Goal: Task Accomplishment & Management: Manage account settings

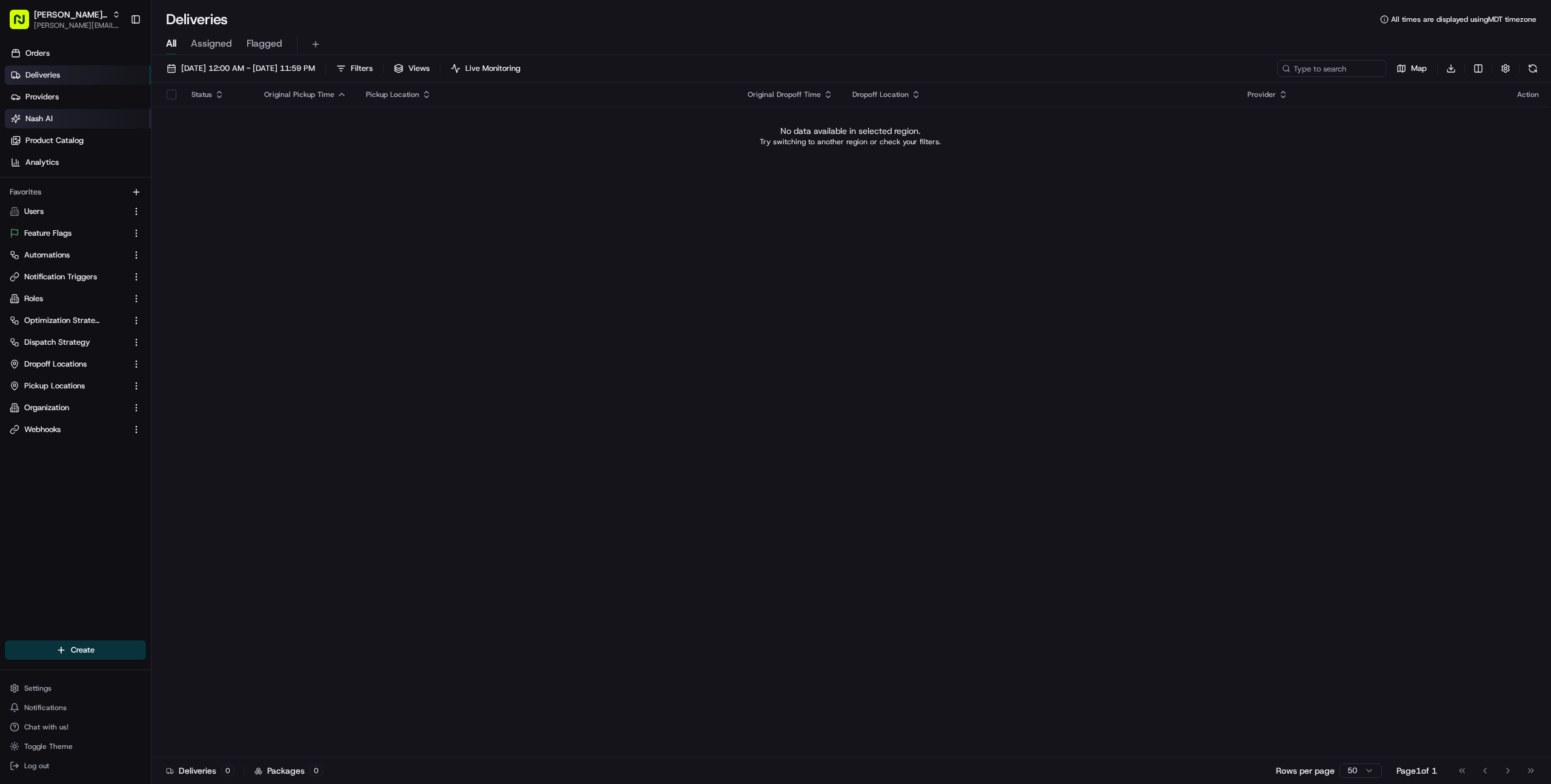
click at [63, 120] on link "Nash AI" at bounding box center [77, 119] width 146 height 20
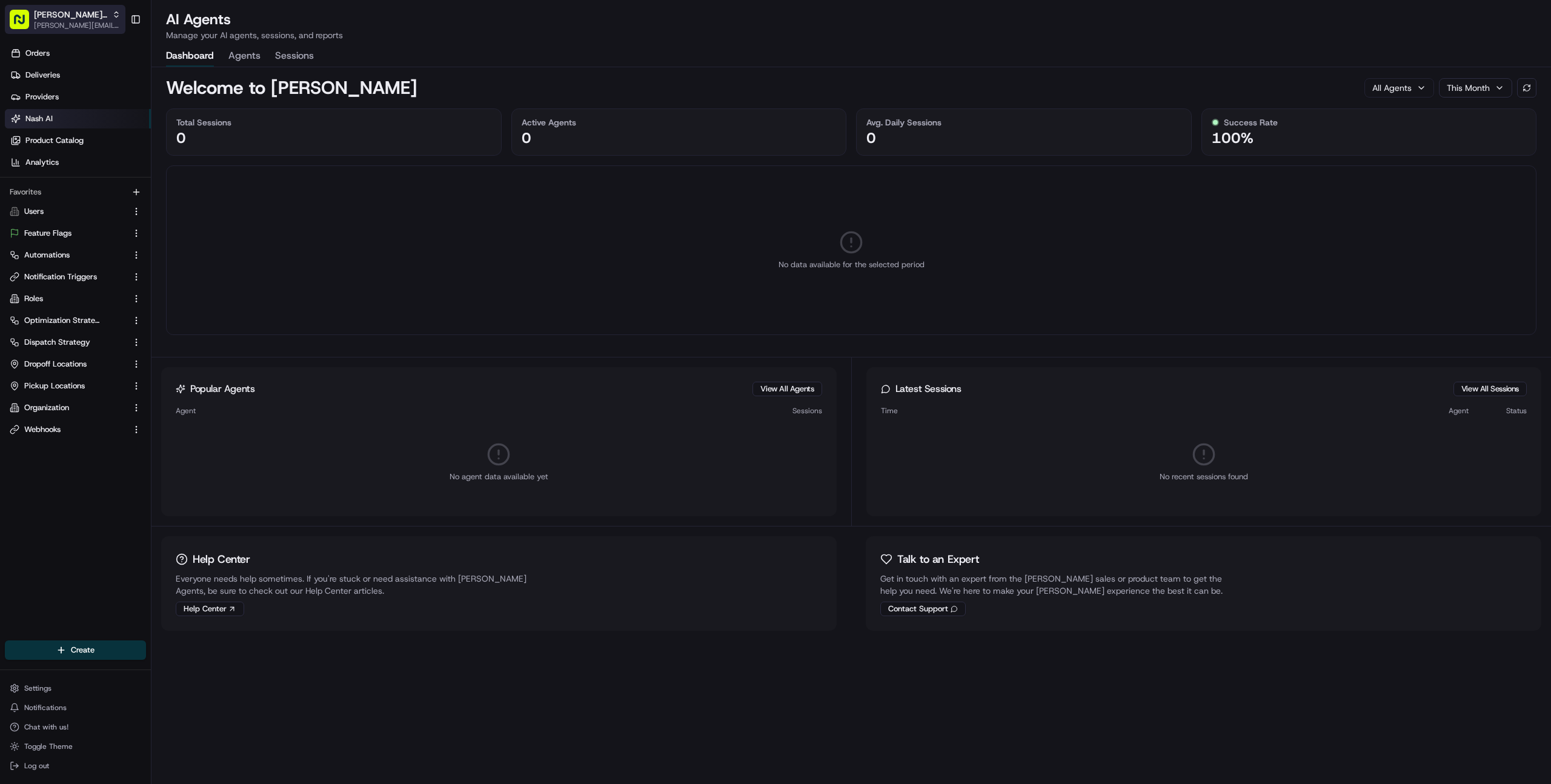
click at [89, 14] on div "Nash Org" at bounding box center [77, 14] width 86 height 12
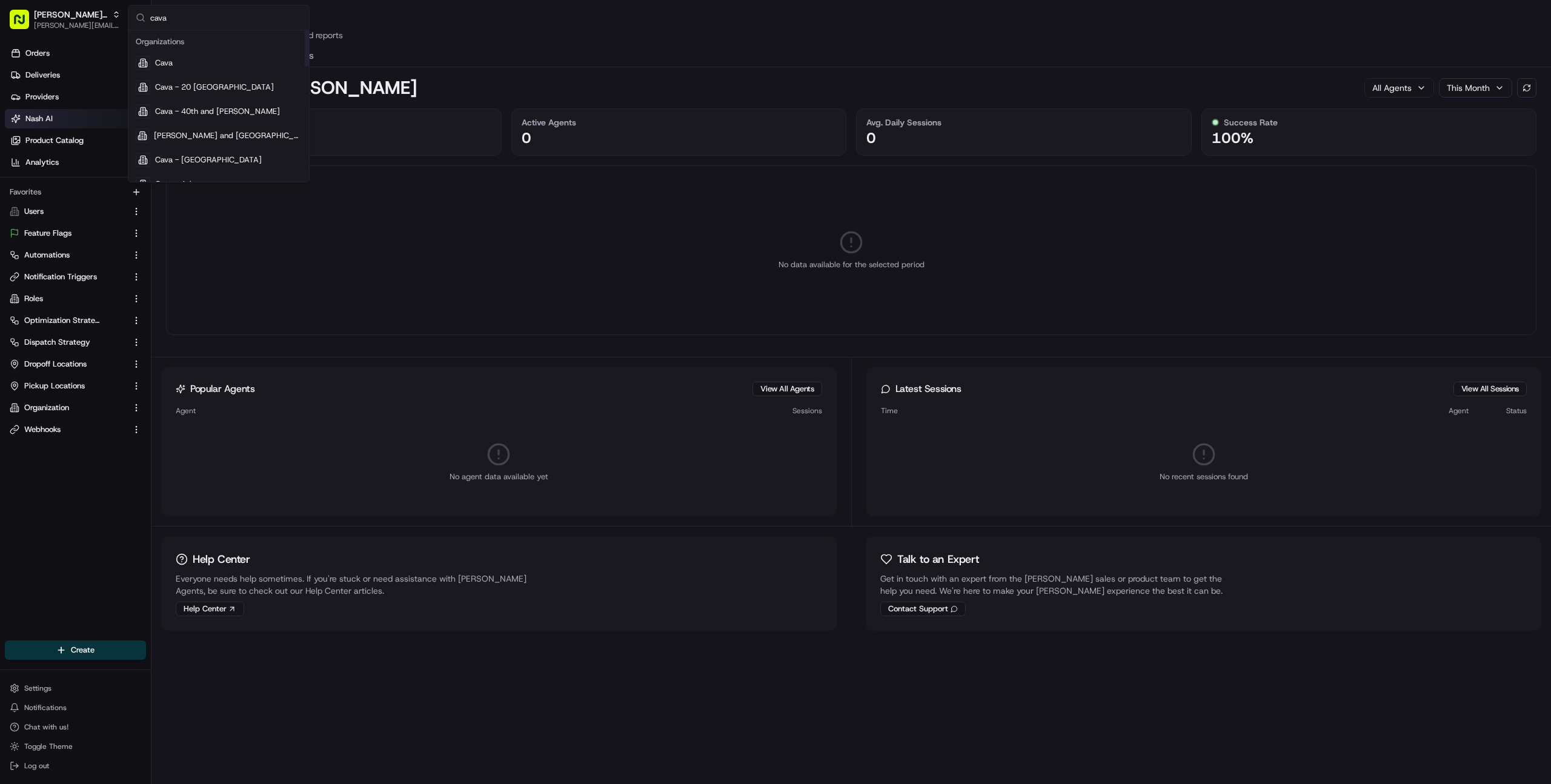
type input "cava"
click at [263, 61] on div "Cava" at bounding box center [219, 63] width 176 height 24
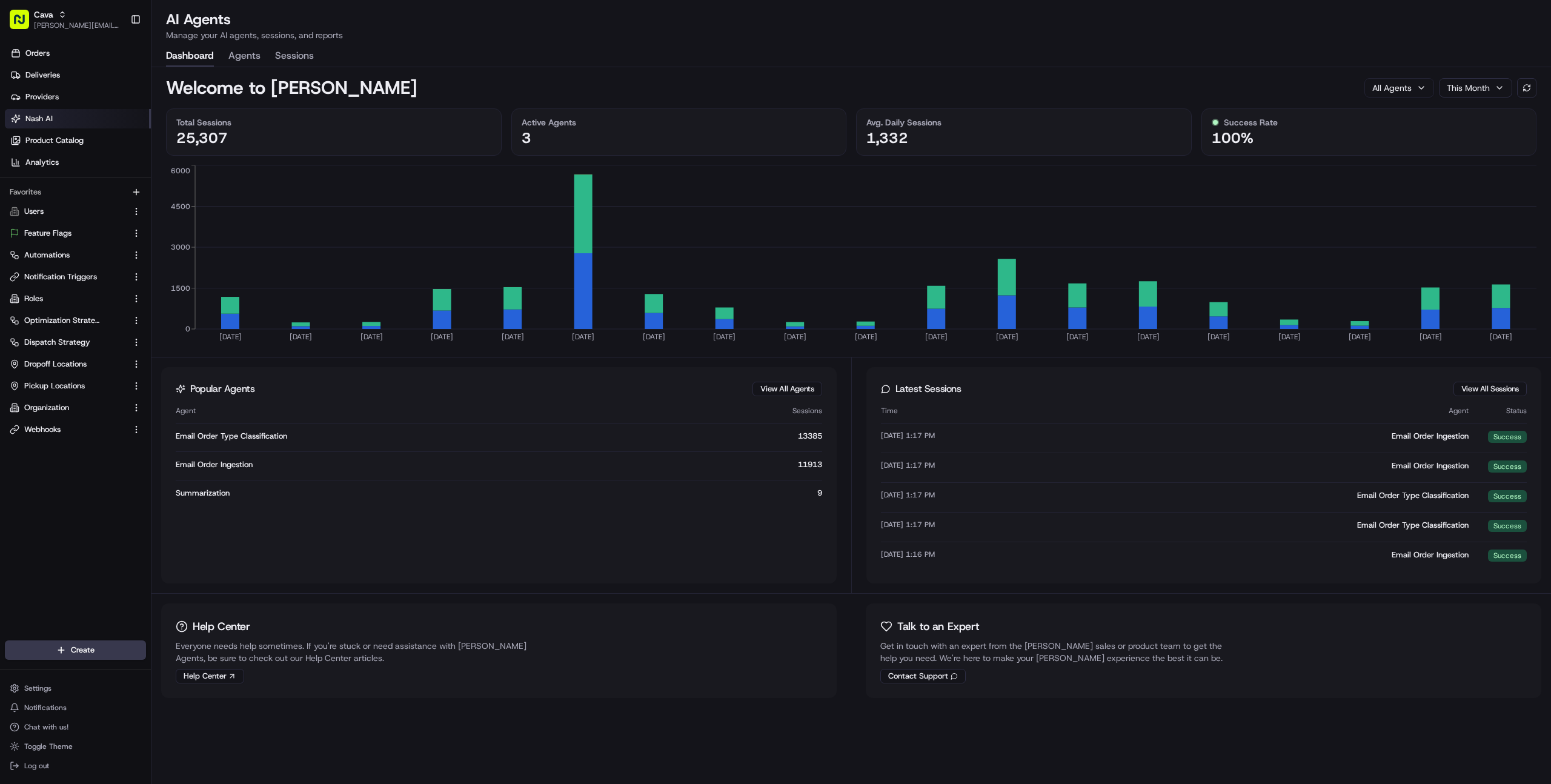
click at [254, 56] on button "Agents" at bounding box center [244, 56] width 32 height 20
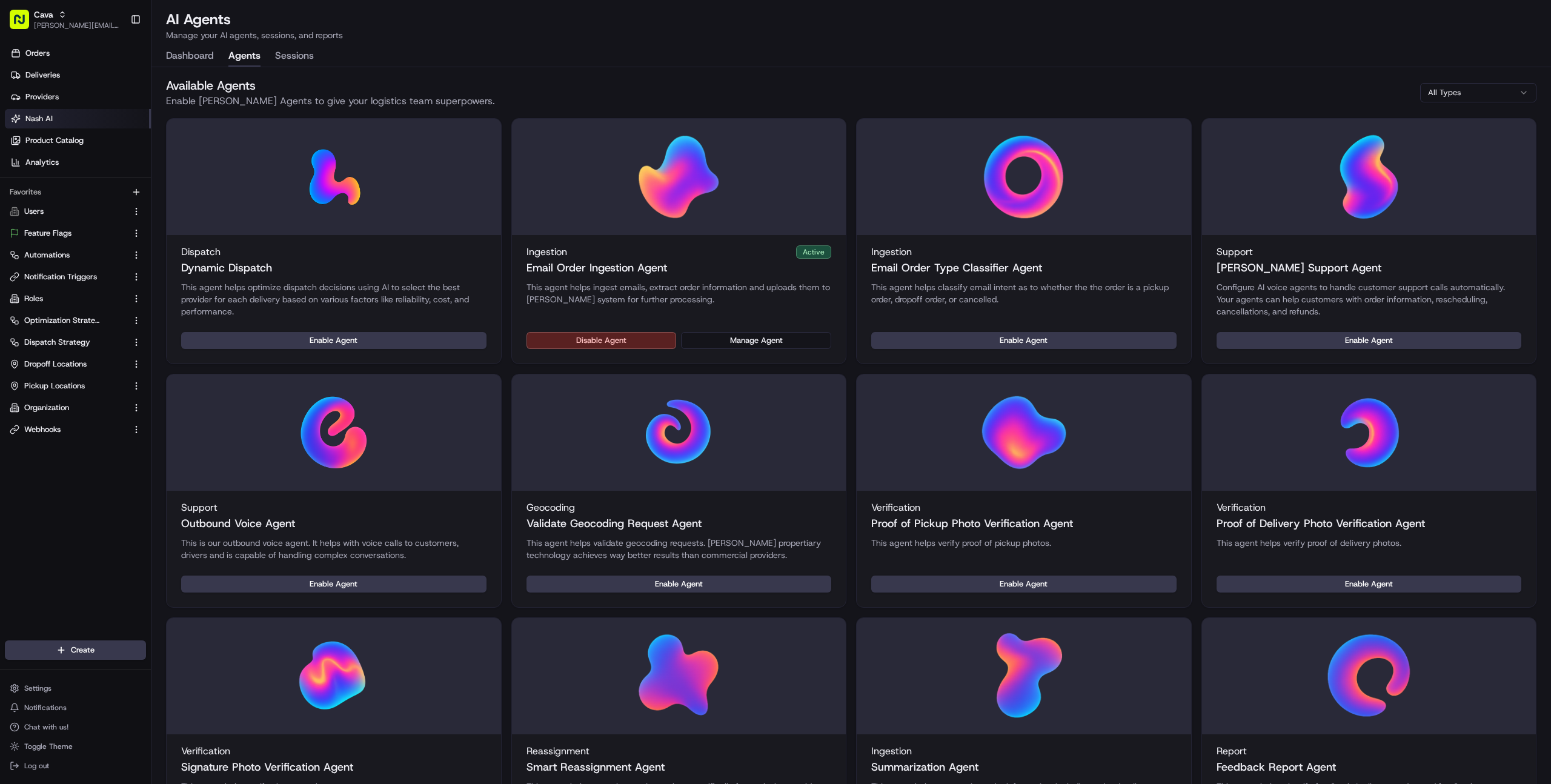
scroll to position [10, 0]
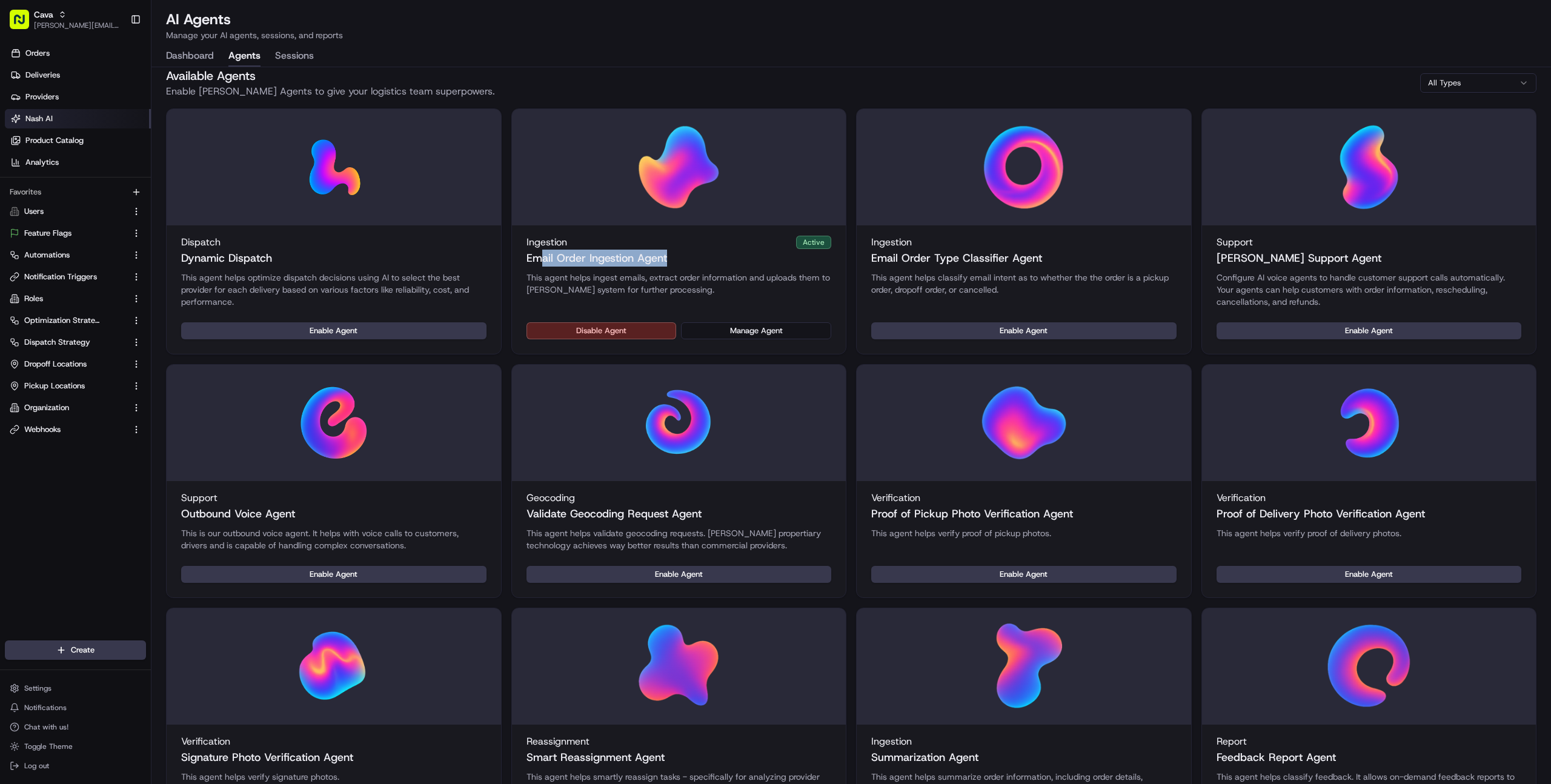
drag, startPoint x: 549, startPoint y: 257, endPoint x: 666, endPoint y: 254, distance: 117.0
click at [666, 254] on div "Ingestion Active Email Order Ingestion Agent" at bounding box center [679, 251] width 305 height 32
click at [664, 255] on h3 "Email Order Ingestion Agent" at bounding box center [597, 258] width 141 height 17
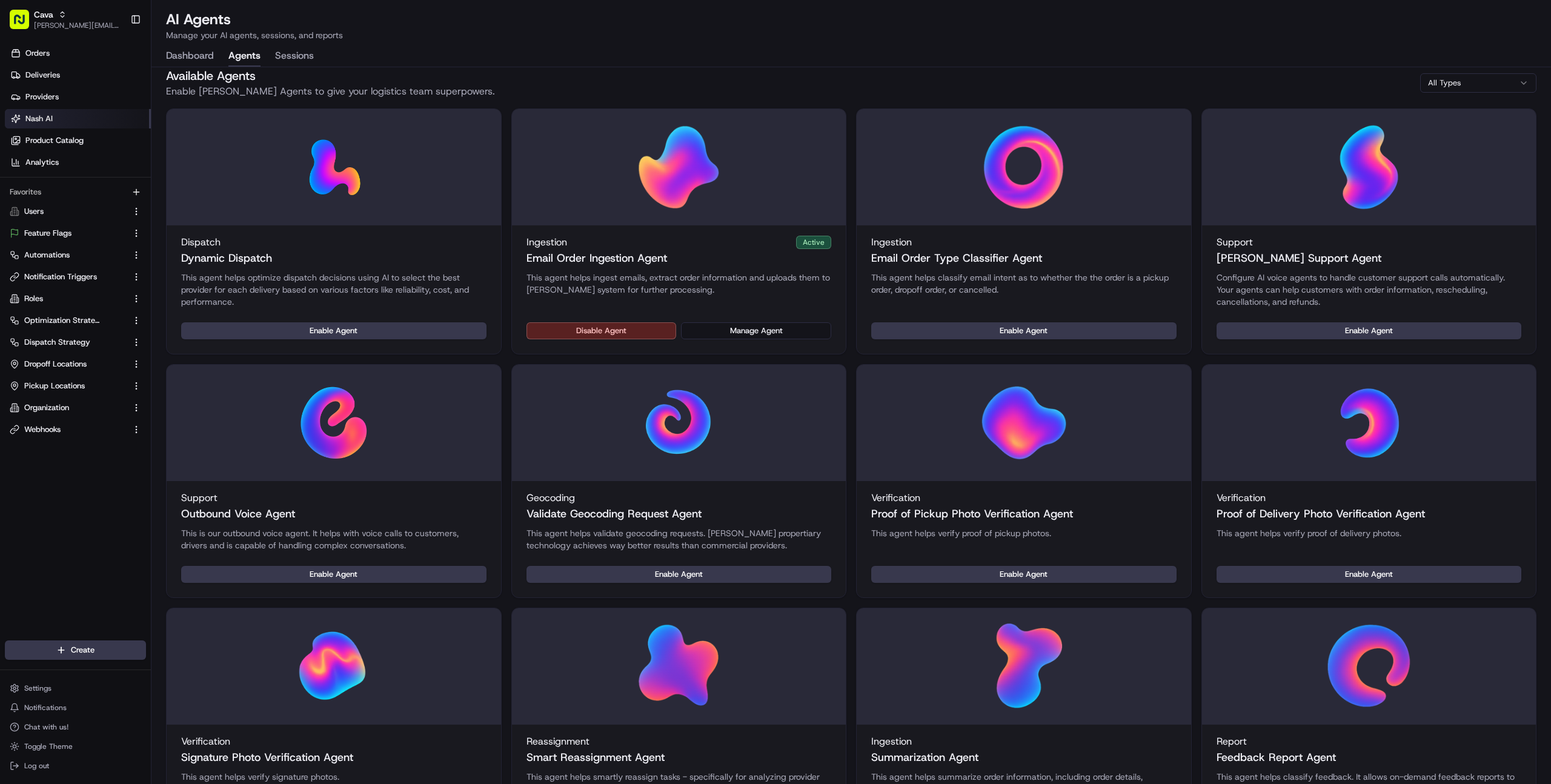
click at [567, 247] on div "Ingestion Active" at bounding box center [679, 242] width 305 height 14
click at [565, 256] on h3 "Email Order Ingestion Agent" at bounding box center [597, 258] width 141 height 17
click at [758, 336] on button "Manage Agent" at bounding box center [756, 331] width 151 height 17
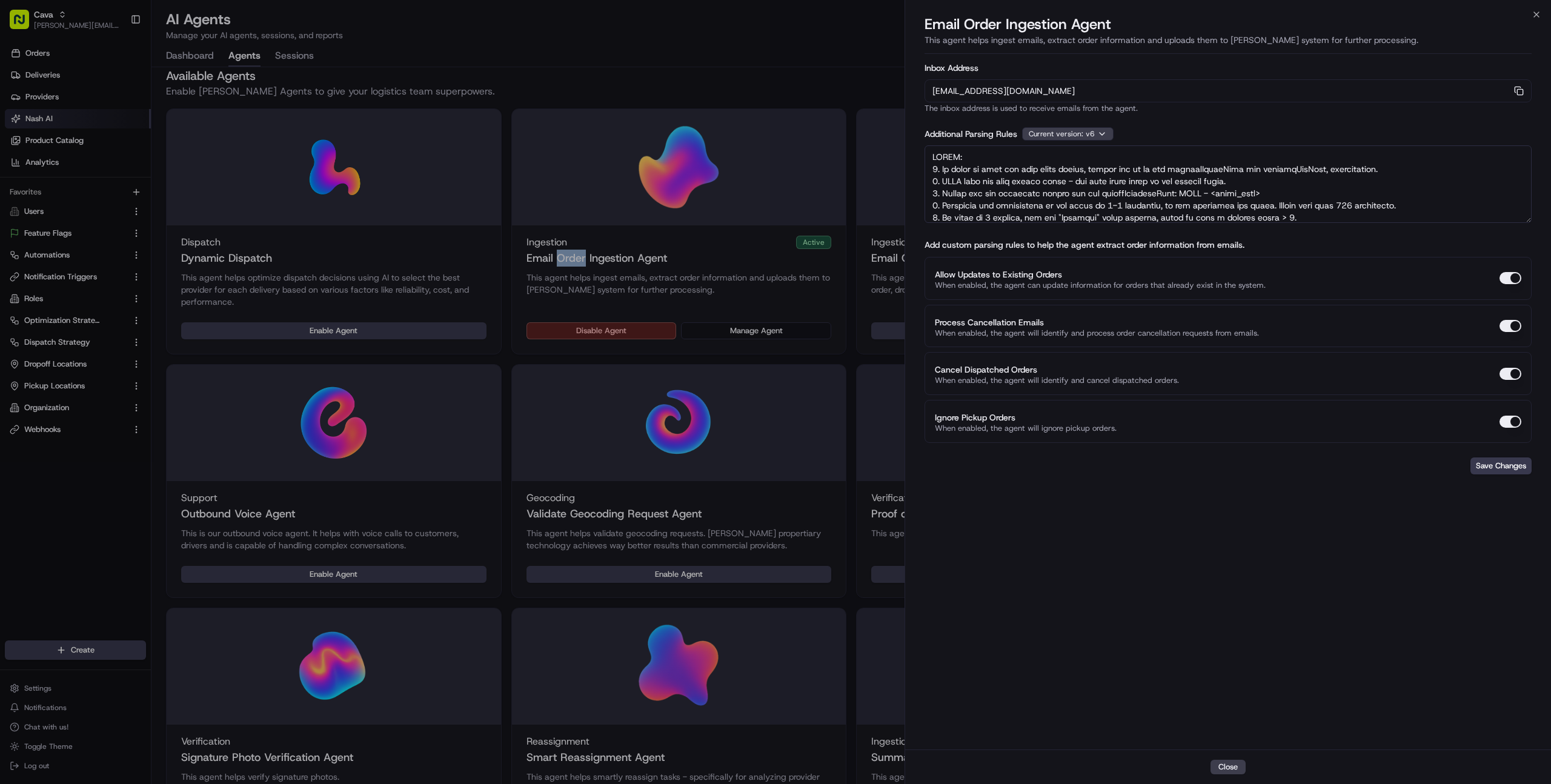
drag, startPoint x: 931, startPoint y: 91, endPoint x: 1094, endPoint y: 134, distance: 168.6
click at [1140, 95] on div "orders-ingest+org_hfdS63+prod_c198b4c8@usenash.com Copy orders-ingest+org_hfdS6…" at bounding box center [1229, 91] width 607 height 23
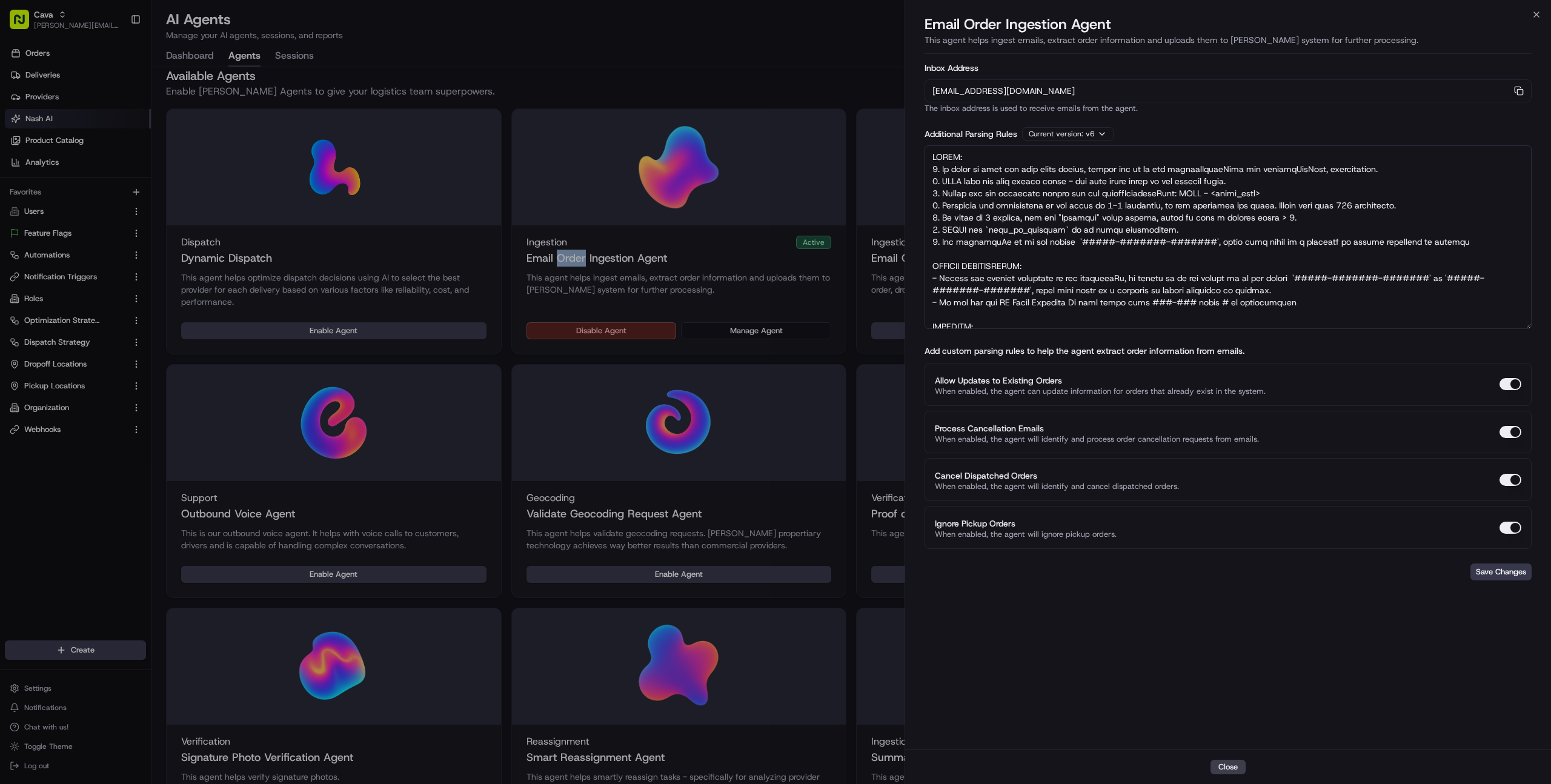
drag, startPoint x: 1527, startPoint y: 221, endPoint x: 1511, endPoint y: 315, distance: 95.4
click at [1537, 327] on div "Inbox Address orders-ingest+org_hfdS63+prod_c198b4c8@usenash.com Copy orders-in…" at bounding box center [1228, 400] width 646 height 698
drag, startPoint x: 989, startPoint y: 168, endPoint x: 1083, endPoint y: 272, distance: 140.2
click at [1082, 270] on textarea at bounding box center [1229, 237] width 607 height 183
drag, startPoint x: 1083, startPoint y: 272, endPoint x: 1091, endPoint y: 290, distance: 19.7
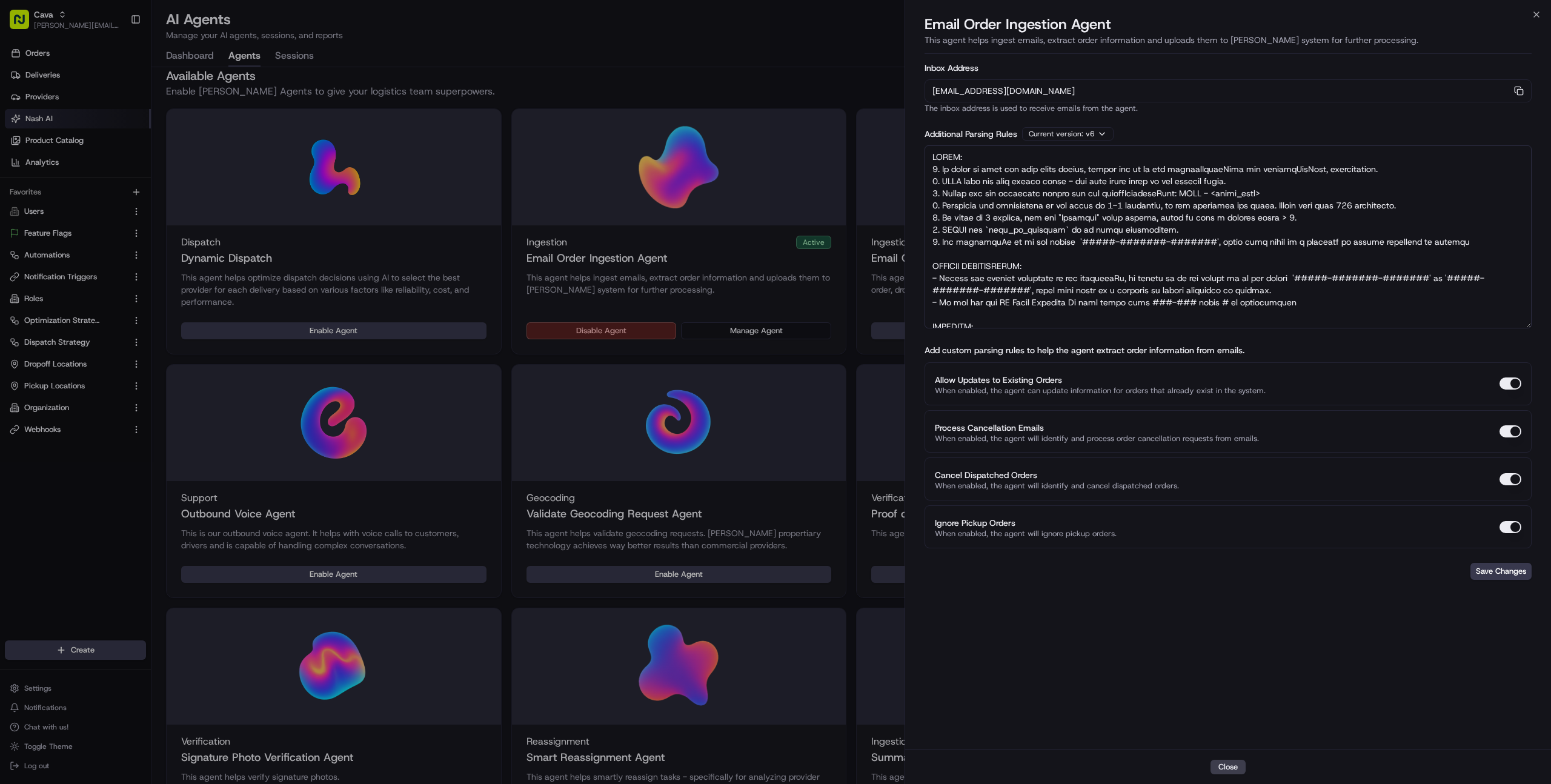
click at [1091, 290] on textarea at bounding box center [1229, 237] width 607 height 183
click at [1306, 244] on textarea at bounding box center [1229, 237] width 607 height 183
click at [1462, 238] on textarea at bounding box center [1229, 237] width 607 height 183
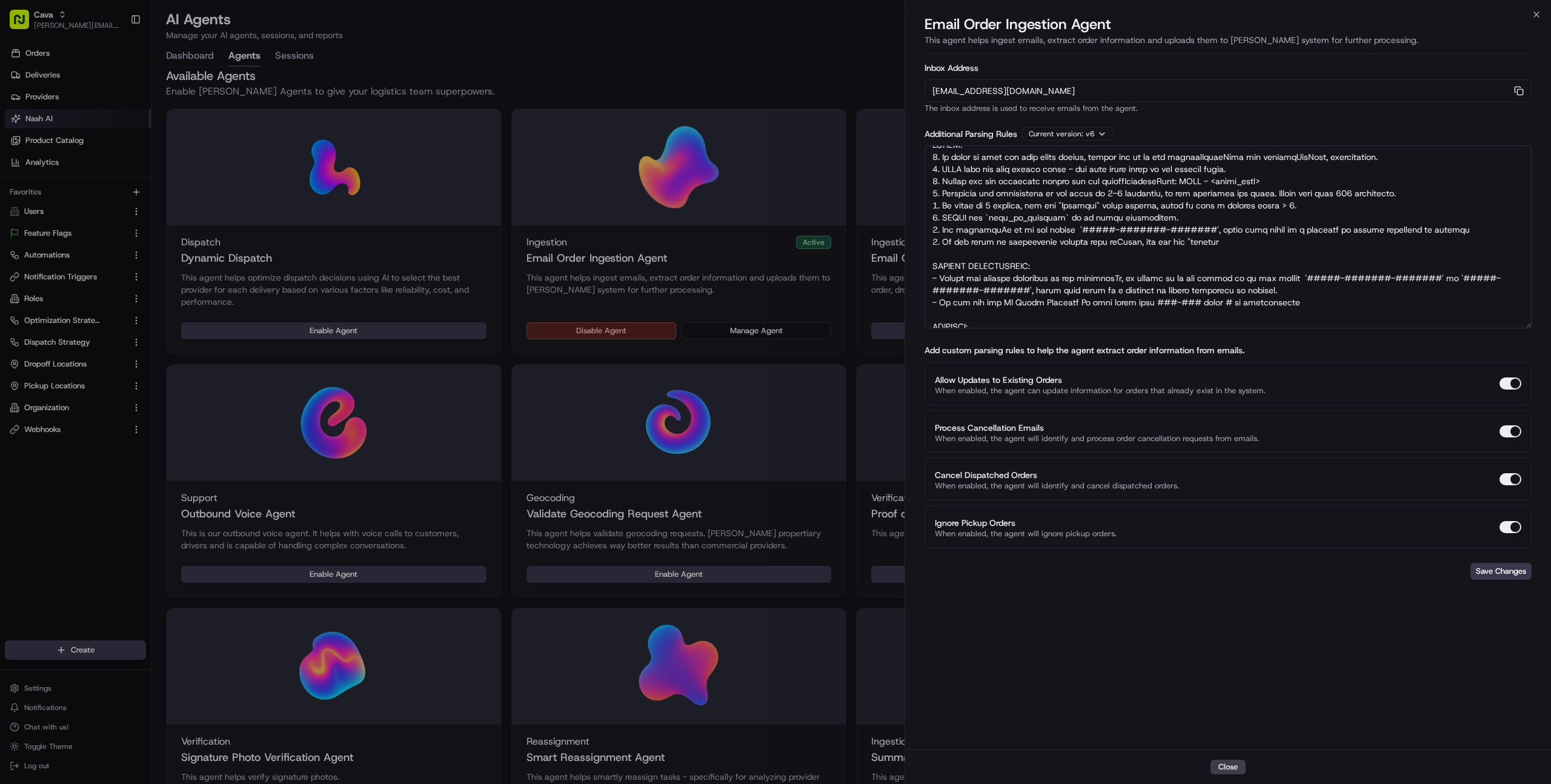
scroll to position [11, 0]
click at [1282, 247] on textarea at bounding box center [1229, 237] width 607 height 183
click at [1237, 255] on textarea at bounding box center [1229, 237] width 607 height 183
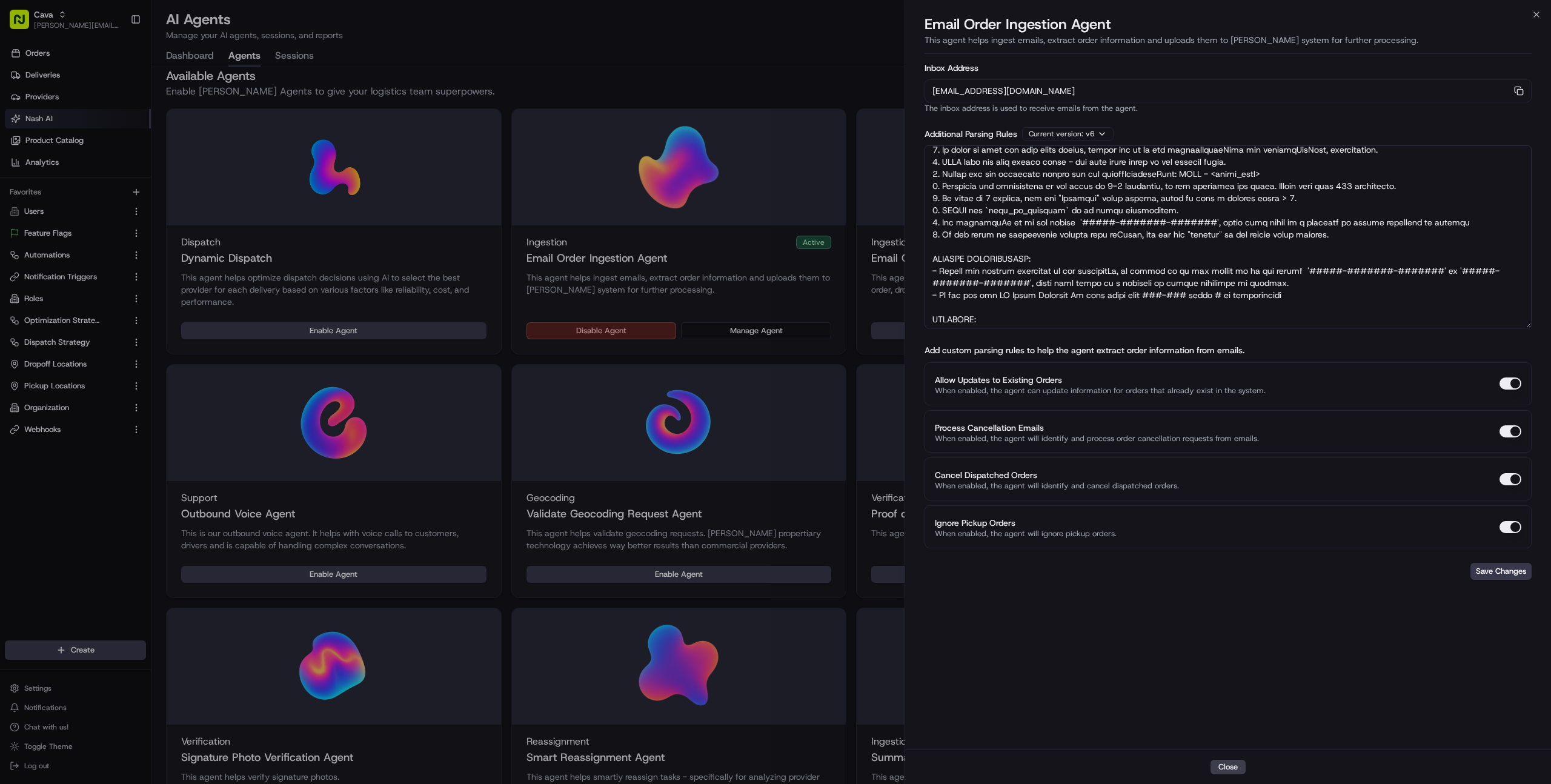
scroll to position [0, 0]
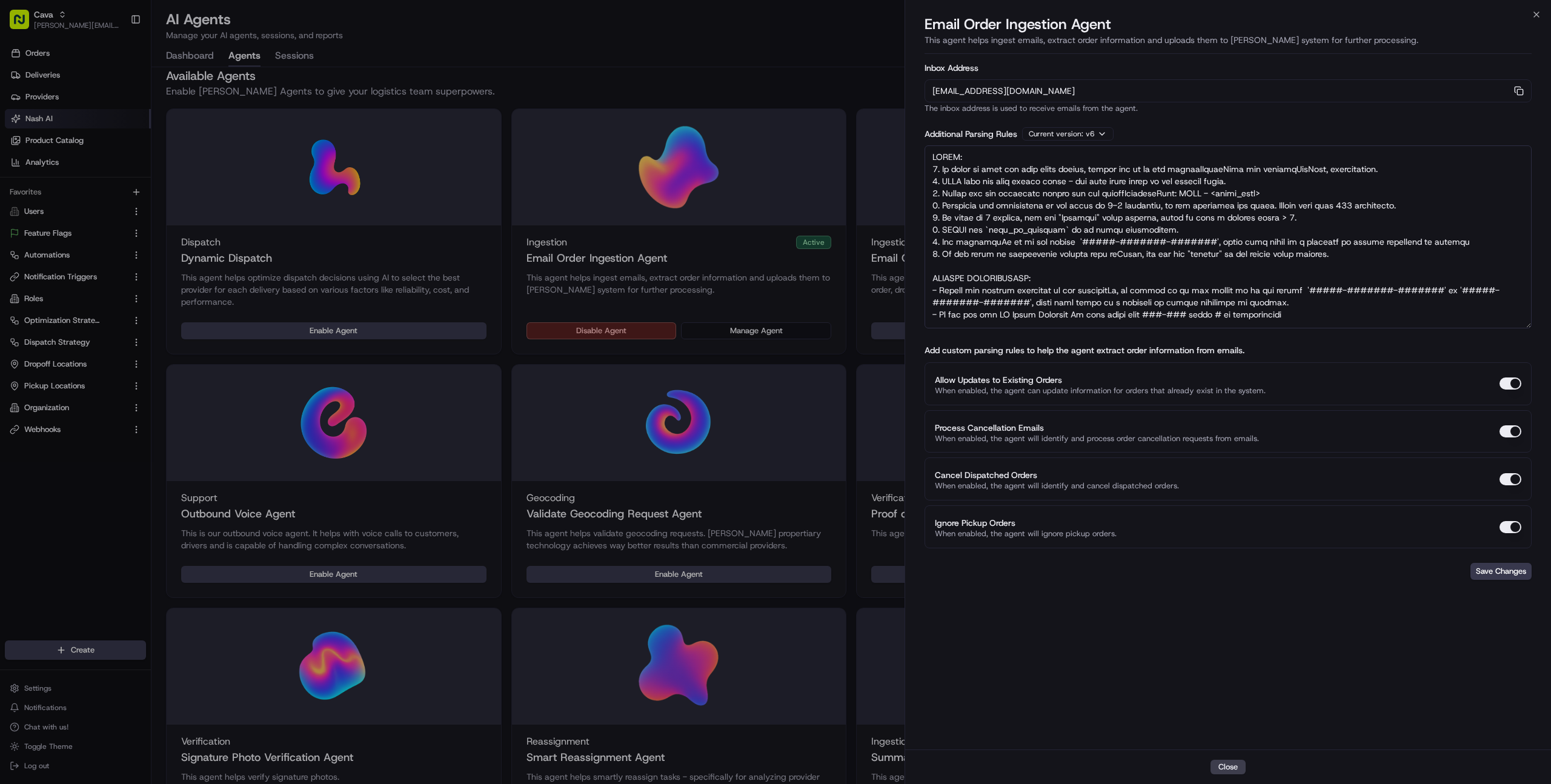
drag, startPoint x: 1159, startPoint y: 214, endPoint x: 1191, endPoint y: 250, distance: 48.2
click at [1191, 250] on textarea at bounding box center [1229, 237] width 607 height 183
type textarea "RULES: 1. If there is only one time range listed, please set it as the dropoffS…"
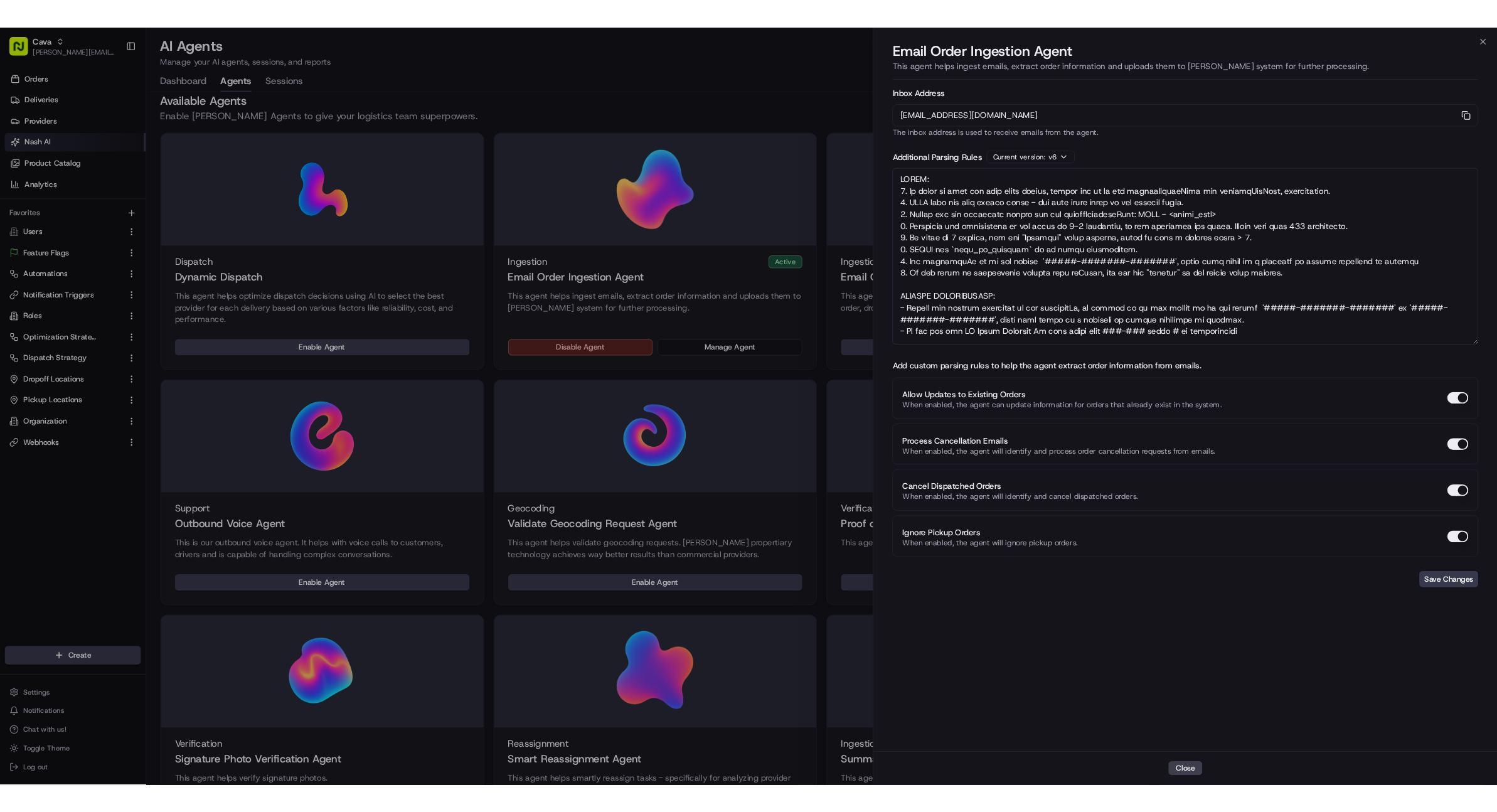
scroll to position [10, 0]
